Goal: Information Seeking & Learning: Learn about a topic

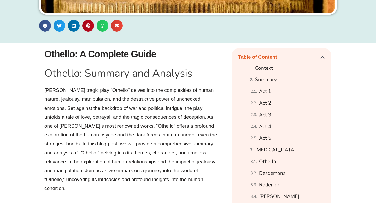
scroll to position [249, 0]
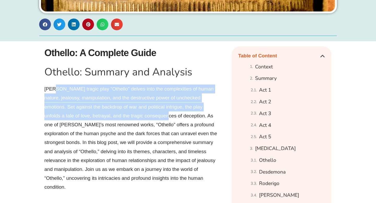
drag, startPoint x: 53, startPoint y: 88, endPoint x: 146, endPoint y: 119, distance: 98.3
click at [146, 119] on p "[PERSON_NAME] tragic play “Othello” delves into the complexities of human natur…" at bounding box center [131, 138] width 175 height 107
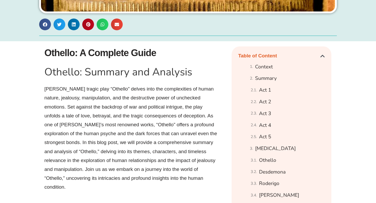
click at [131, 92] on p "[PERSON_NAME] tragic play “Othello” delves into the complexities of human natur…" at bounding box center [131, 138] width 175 height 107
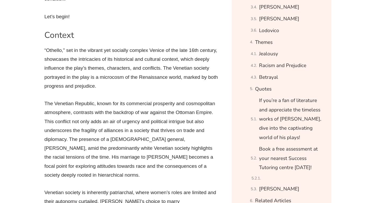
scroll to position [384, 0]
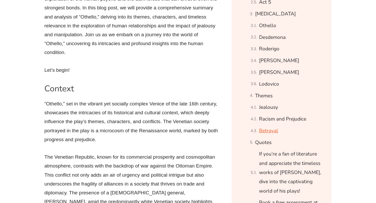
click at [268, 131] on link "Betrayal" at bounding box center [268, 130] width 19 height 9
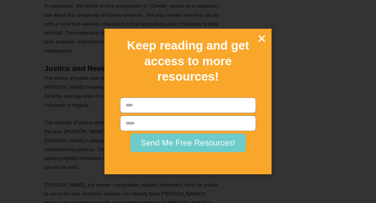
scroll to position [10954, 0]
click at [262, 35] on icon "Close" at bounding box center [261, 38] width 9 height 9
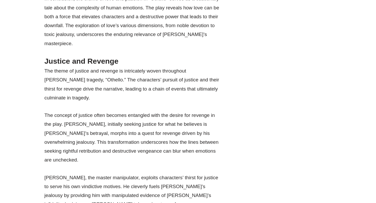
drag, startPoint x: 77, startPoint y: 19, endPoint x: 144, endPoint y: 25, distance: 67.6
drag, startPoint x: 101, startPoint y: 28, endPoint x: 126, endPoint y: 33, distance: 25.7
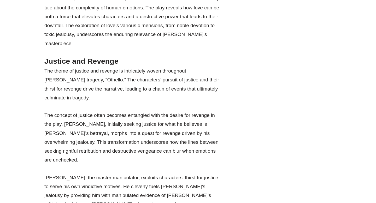
drag, startPoint x: 84, startPoint y: 28, endPoint x: 107, endPoint y: 47, distance: 30.0
drag, startPoint x: 90, startPoint y: 47, endPoint x: 115, endPoint y: 54, distance: 25.4
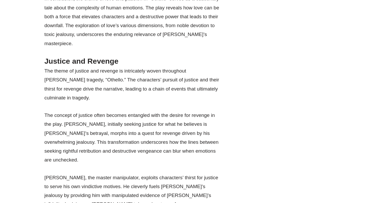
drag, startPoint x: 113, startPoint y: 44, endPoint x: 118, endPoint y: 50, distance: 8.2
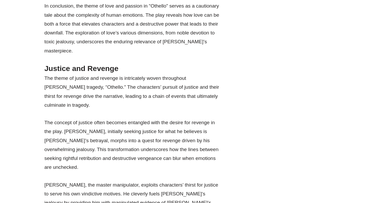
scroll to position [10948, 0]
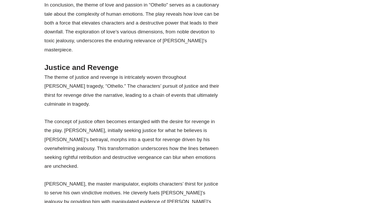
drag, startPoint x: 108, startPoint y: 79, endPoint x: 126, endPoint y: 79, distance: 18.8
drag, startPoint x: 119, startPoint y: 76, endPoint x: 172, endPoint y: 91, distance: 55.0
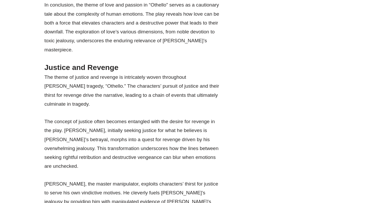
drag, startPoint x: 142, startPoint y: 86, endPoint x: 164, endPoint y: 100, distance: 26.6
drag, startPoint x: 131, startPoint y: 97, endPoint x: 161, endPoint y: 106, distance: 30.8
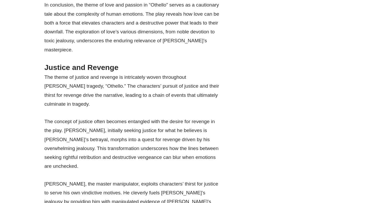
drag, startPoint x: 144, startPoint y: 107, endPoint x: 180, endPoint y: 114, distance: 36.0
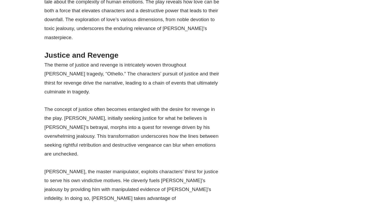
scroll to position [10961, 0]
drag, startPoint x: 119, startPoint y: 121, endPoint x: 132, endPoint y: 130, distance: 15.9
drag, startPoint x: 84, startPoint y: 137, endPoint x: 150, endPoint y: 157, distance: 69.3
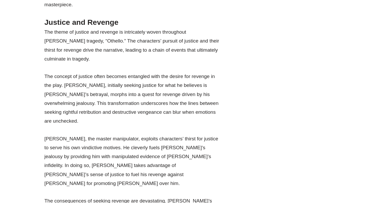
scroll to position [10998, 0]
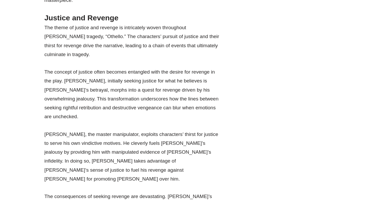
drag, startPoint x: 97, startPoint y: 148, endPoint x: 115, endPoint y: 164, distance: 23.9
drag, startPoint x: 107, startPoint y: 145, endPoint x: 134, endPoint y: 162, distance: 31.6
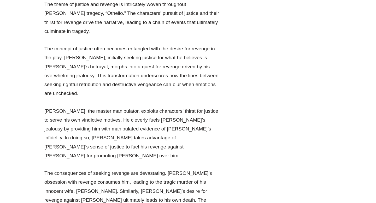
scroll to position [11020, 0]
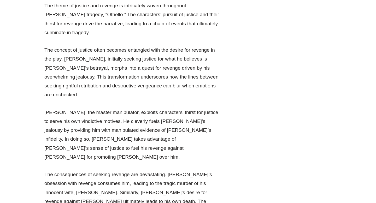
drag, startPoint x: 70, startPoint y: 77, endPoint x: 77, endPoint y: 84, distance: 9.2
drag, startPoint x: 76, startPoint y: 67, endPoint x: 105, endPoint y: 81, distance: 31.7
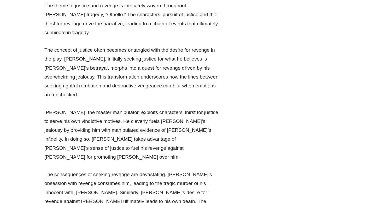
drag, startPoint x: 69, startPoint y: 68, endPoint x: 115, endPoint y: 88, distance: 49.7
drag, startPoint x: 112, startPoint y: 74, endPoint x: 132, endPoint y: 93, distance: 27.6
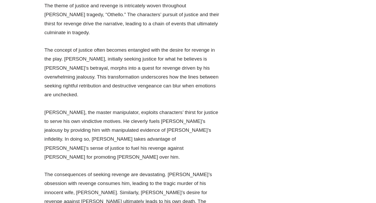
drag, startPoint x: 77, startPoint y: 123, endPoint x: 120, endPoint y: 137, distance: 45.7
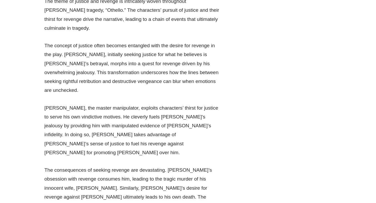
scroll to position [11029, 0]
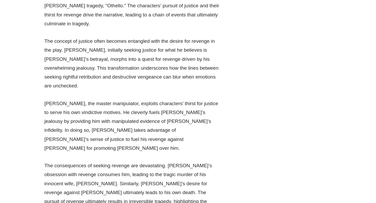
drag, startPoint x: 118, startPoint y: 128, endPoint x: 125, endPoint y: 142, distance: 15.2
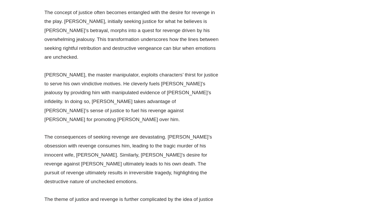
scroll to position [11061, 0]
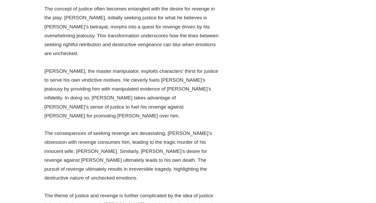
drag, startPoint x: 114, startPoint y: 137, endPoint x: 129, endPoint y: 152, distance: 21.1
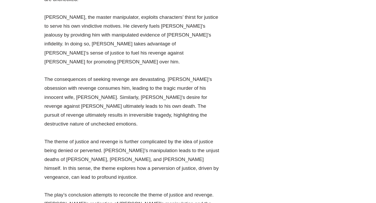
scroll to position [11118, 0]
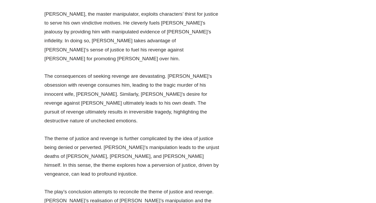
drag, startPoint x: 118, startPoint y: 126, endPoint x: 141, endPoint y: 154, distance: 35.7
drag, startPoint x: 96, startPoint y: 117, endPoint x: 155, endPoint y: 167, distance: 77.3
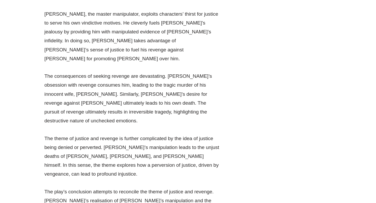
drag, startPoint x: 131, startPoint y: 134, endPoint x: 154, endPoint y: 151, distance: 28.6
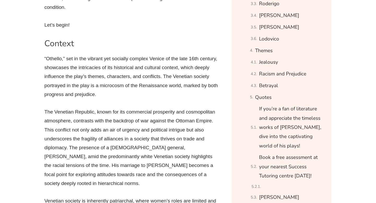
scroll to position [410, 0]
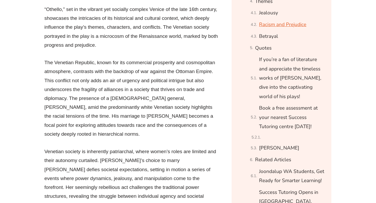
click at [288, 23] on link "Racism and Prejudice" at bounding box center [282, 24] width 47 height 9
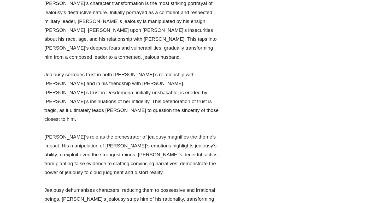
scroll to position [9270, 0]
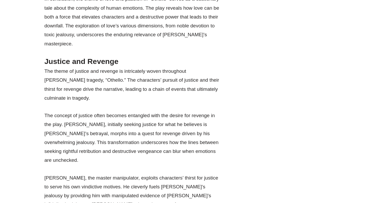
scroll to position [10954, 0]
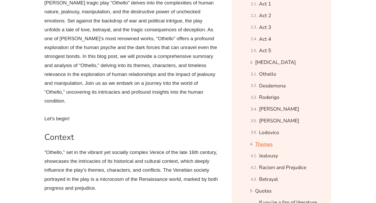
scroll to position [356, 0]
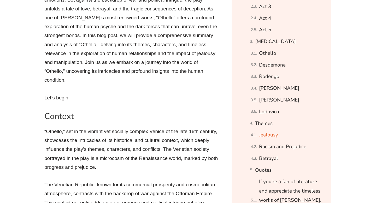
click at [273, 136] on link "Jealousy" at bounding box center [268, 135] width 19 height 9
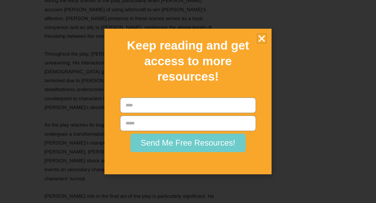
scroll to position [8369, 0]
click at [265, 40] on icon "Close" at bounding box center [261, 38] width 9 height 9
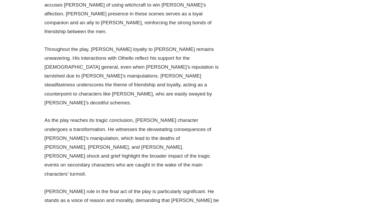
scroll to position [8375, 0]
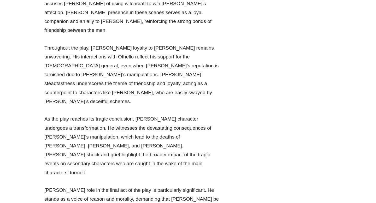
drag, startPoint x: 169, startPoint y: 81, endPoint x: 174, endPoint y: 89, distance: 9.0
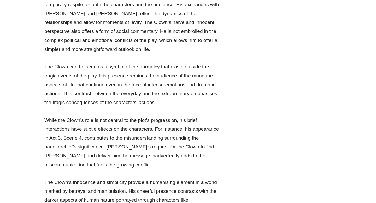
scroll to position [8811, 0]
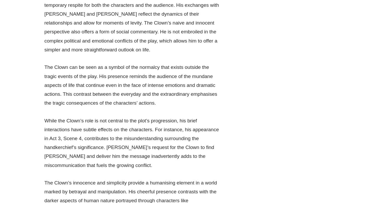
drag, startPoint x: 146, startPoint y: 112, endPoint x: 163, endPoint y: 118, distance: 18.0
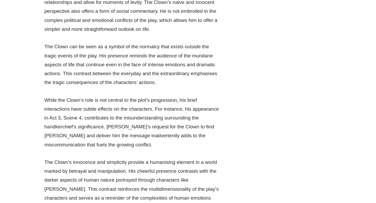
scroll to position [8836, 0]
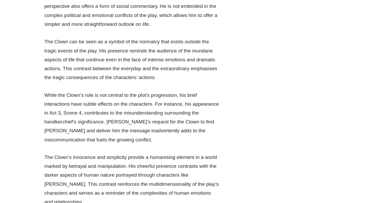
drag, startPoint x: 119, startPoint y: 120, endPoint x: 174, endPoint y: 119, distance: 54.9
drag, startPoint x: 132, startPoint y: 128, endPoint x: 136, endPoint y: 129, distance: 4.1
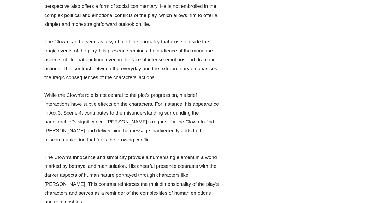
drag, startPoint x: 99, startPoint y: 144, endPoint x: 151, endPoint y: 159, distance: 53.3
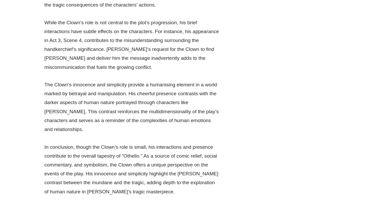
scroll to position [8912, 0]
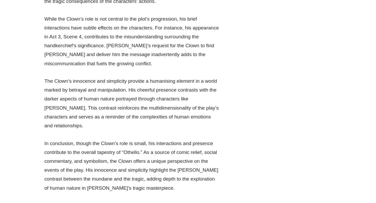
drag, startPoint x: 155, startPoint y: 100, endPoint x: 171, endPoint y: 120, distance: 26.4
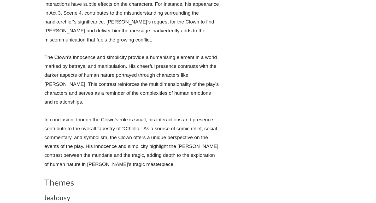
scroll to position [8939, 0]
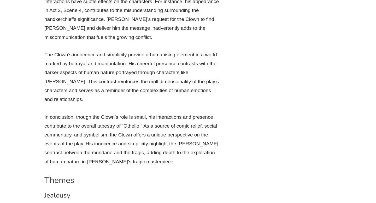
drag, startPoint x: 146, startPoint y: 112, endPoint x: 151, endPoint y: 129, distance: 18.2
drag, startPoint x: 115, startPoint y: 129, endPoint x: 161, endPoint y: 146, distance: 48.3
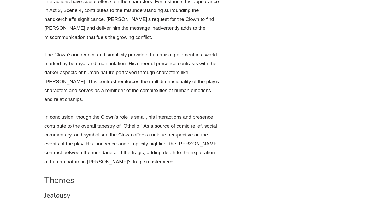
drag, startPoint x: 135, startPoint y: 127, endPoint x: 135, endPoint y: 143, distance: 15.9
drag, startPoint x: 127, startPoint y: 137, endPoint x: 145, endPoint y: 141, distance: 17.9
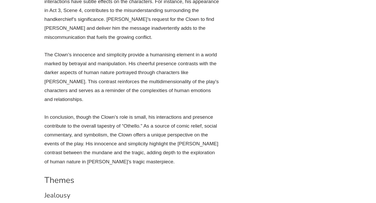
drag, startPoint x: 97, startPoint y: 141, endPoint x: 114, endPoint y: 148, distance: 17.9
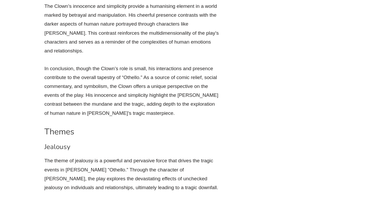
scroll to position [8991, 0]
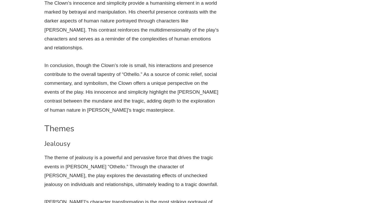
drag, startPoint x: 112, startPoint y: 128, endPoint x: 144, endPoint y: 142, distance: 35.4
drag, startPoint x: 103, startPoint y: 141, endPoint x: 157, endPoint y: 148, distance: 54.1
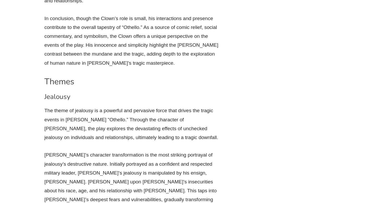
scroll to position [9038, 0]
drag, startPoint x: 145, startPoint y: 131, endPoint x: 151, endPoint y: 158, distance: 27.0
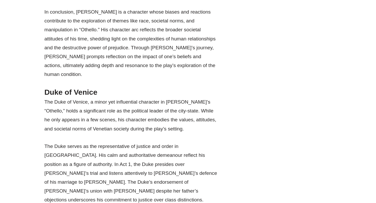
scroll to position [6970, 0]
